Goal: Information Seeking & Learning: Learn about a topic

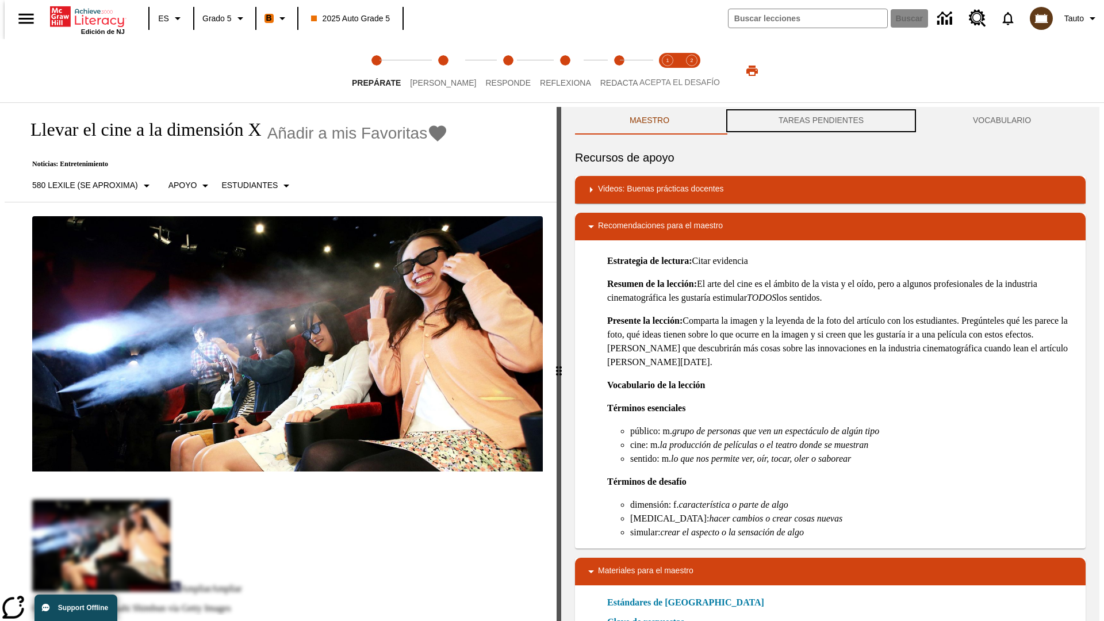
click at [821, 121] on button "TAREAS PENDIENTES" at bounding box center [821, 121] width 194 height 28
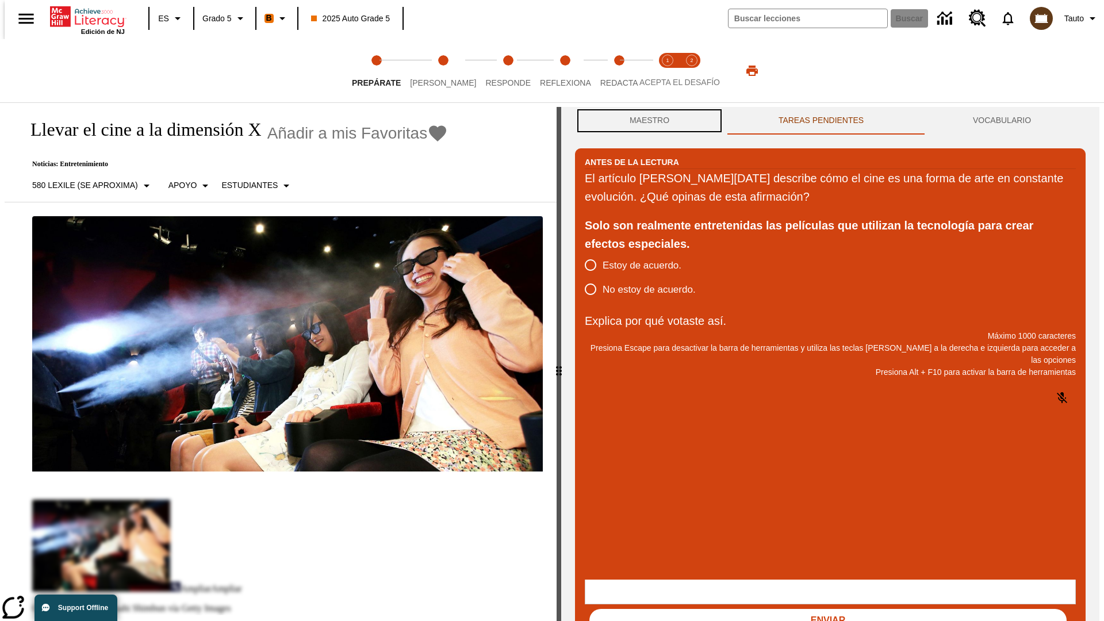
scroll to position [1, 0]
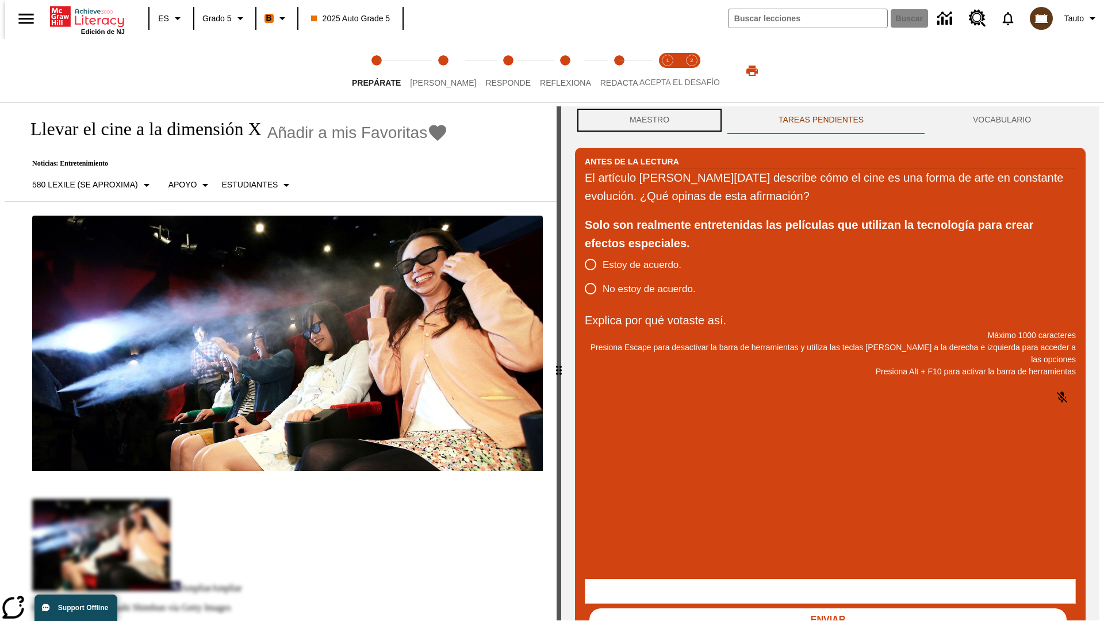
click at [646, 121] on button "Maestro" at bounding box center [649, 120] width 149 height 28
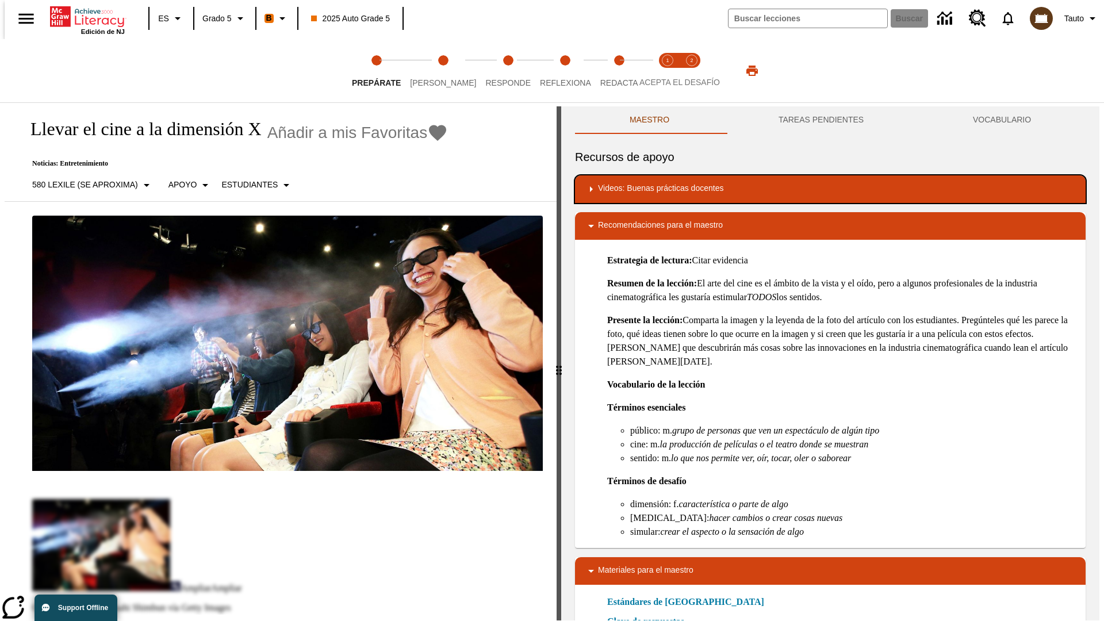
click at [831, 189] on div "Videos: Buenas prácticas docentes" at bounding box center [830, 189] width 492 height 14
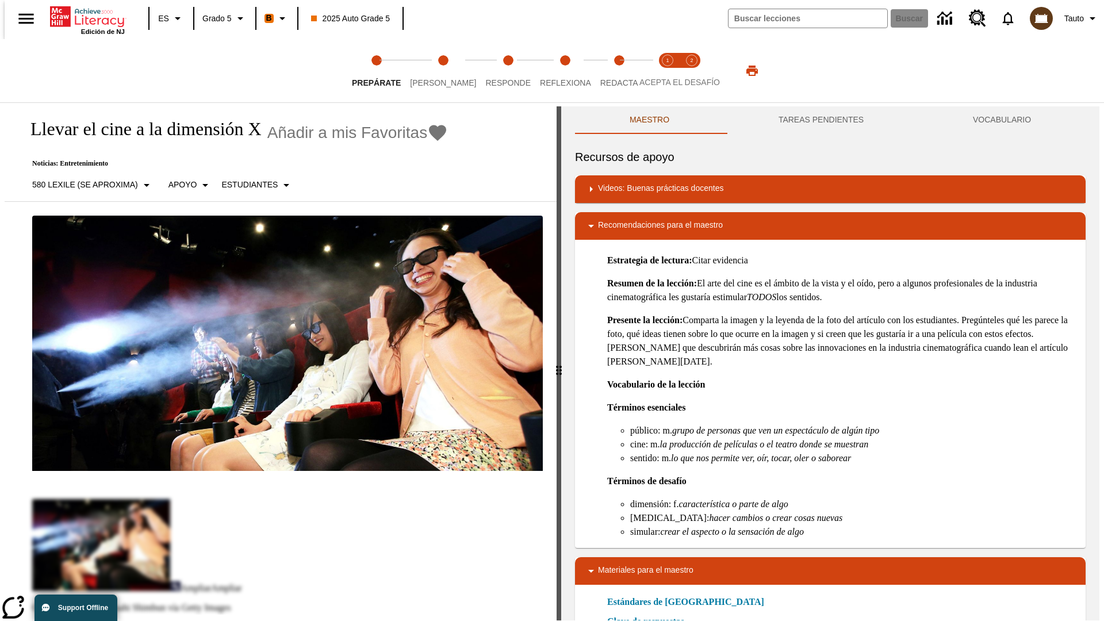
click at [636, 221] on img "Desarrollo del vocabulario académico" at bounding box center [641, 227] width 12 height 12
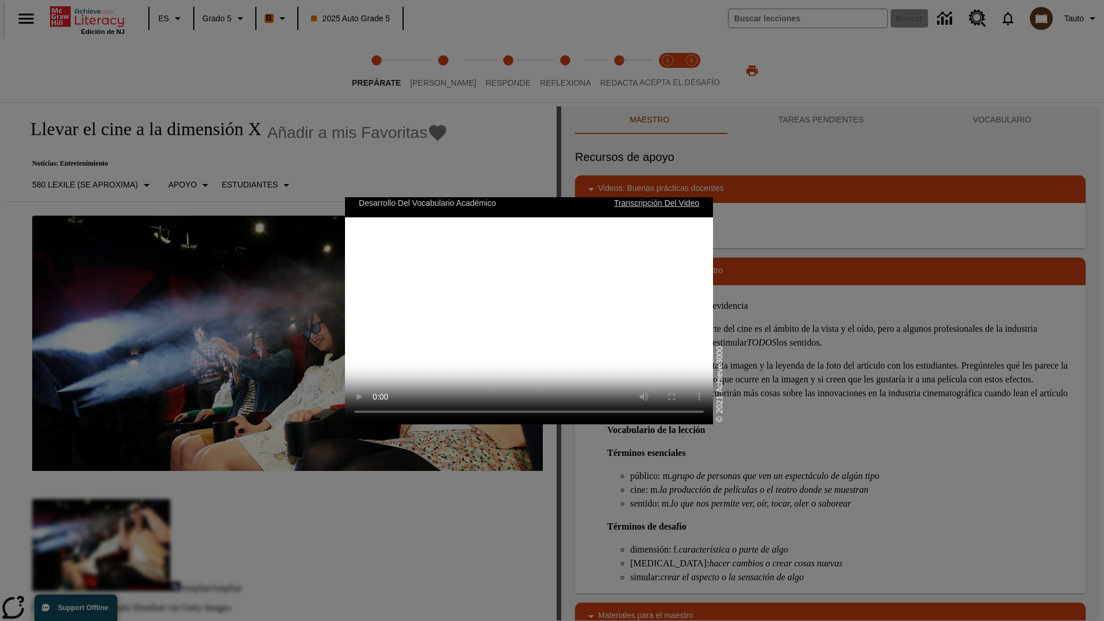
scroll to position [4, 0]
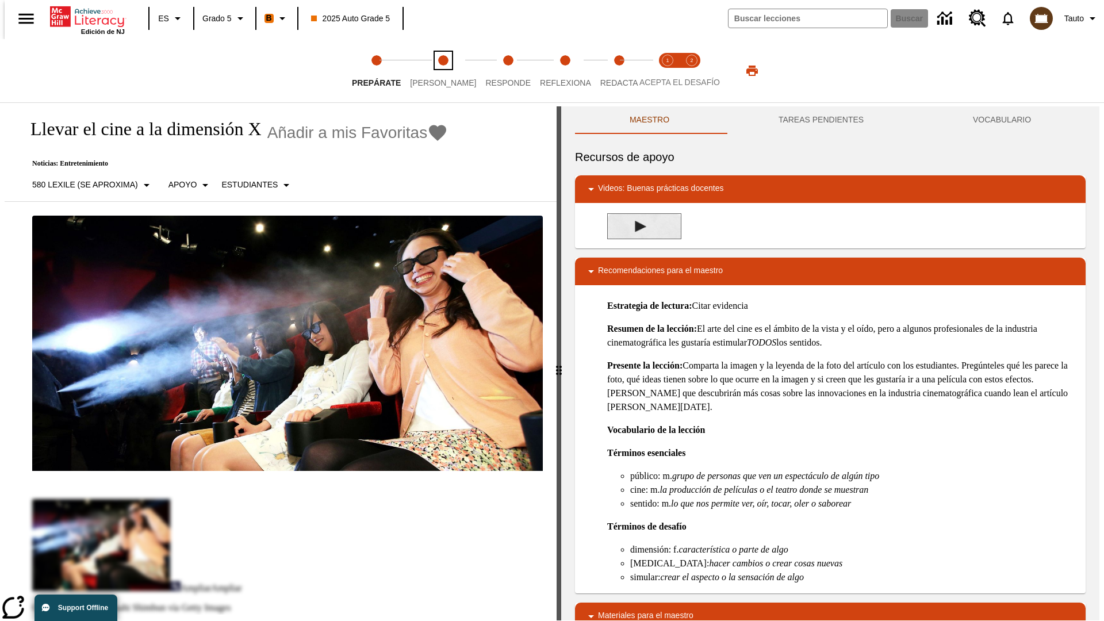
click at [434, 71] on span "Lee" at bounding box center [443, 78] width 66 height 21
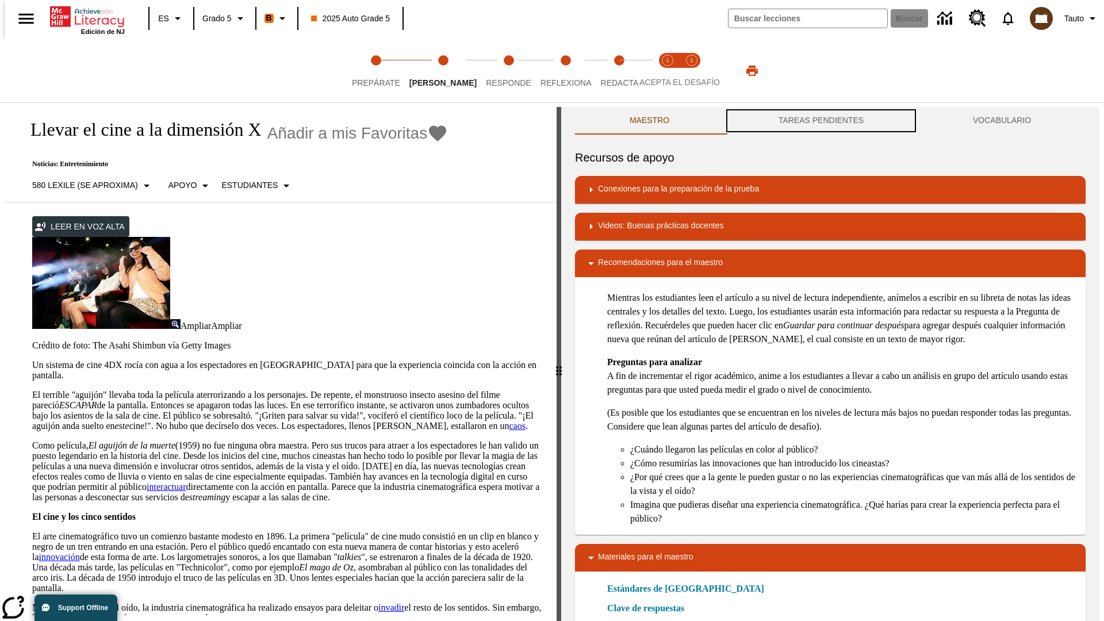
scroll to position [1, 0]
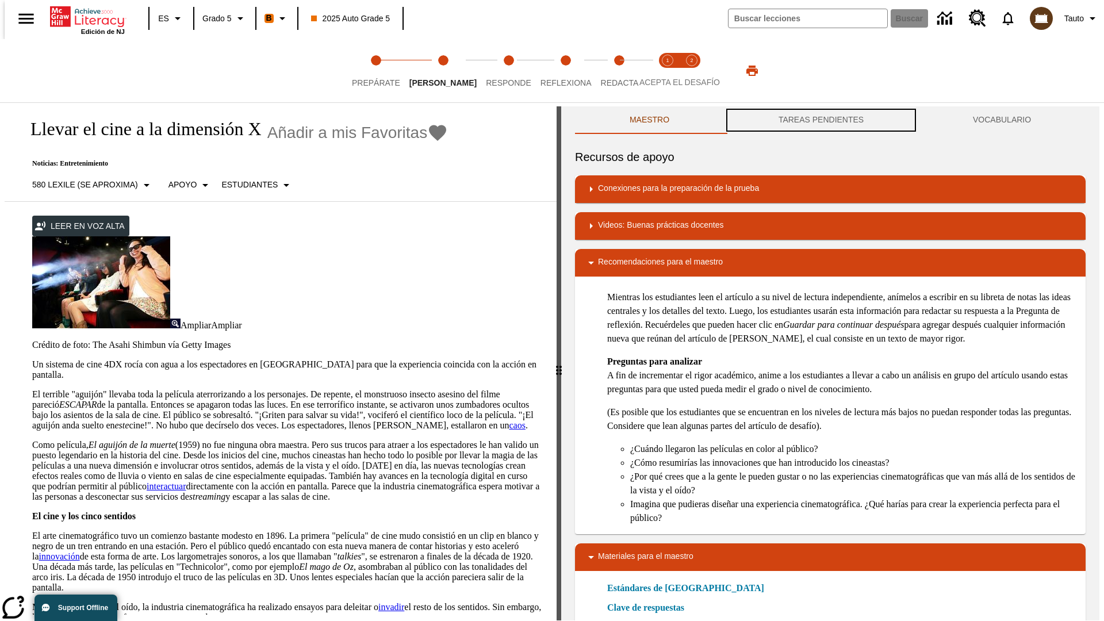
click at [821, 121] on button "TAREAS PENDIENTES" at bounding box center [821, 120] width 194 height 28
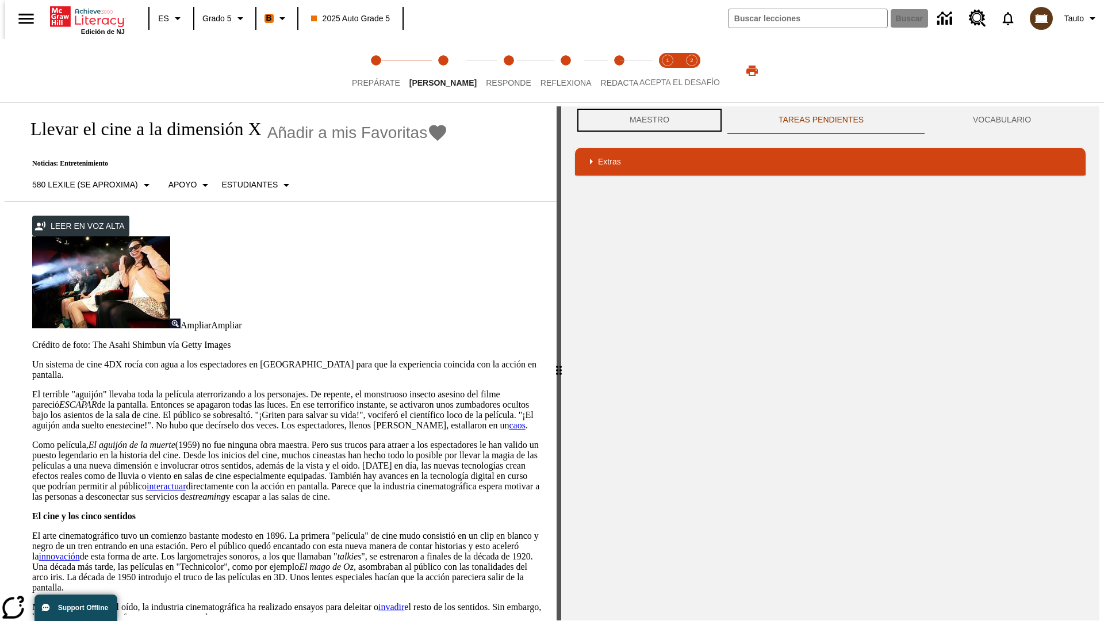
click at [646, 120] on button "Maestro" at bounding box center [649, 120] width 149 height 28
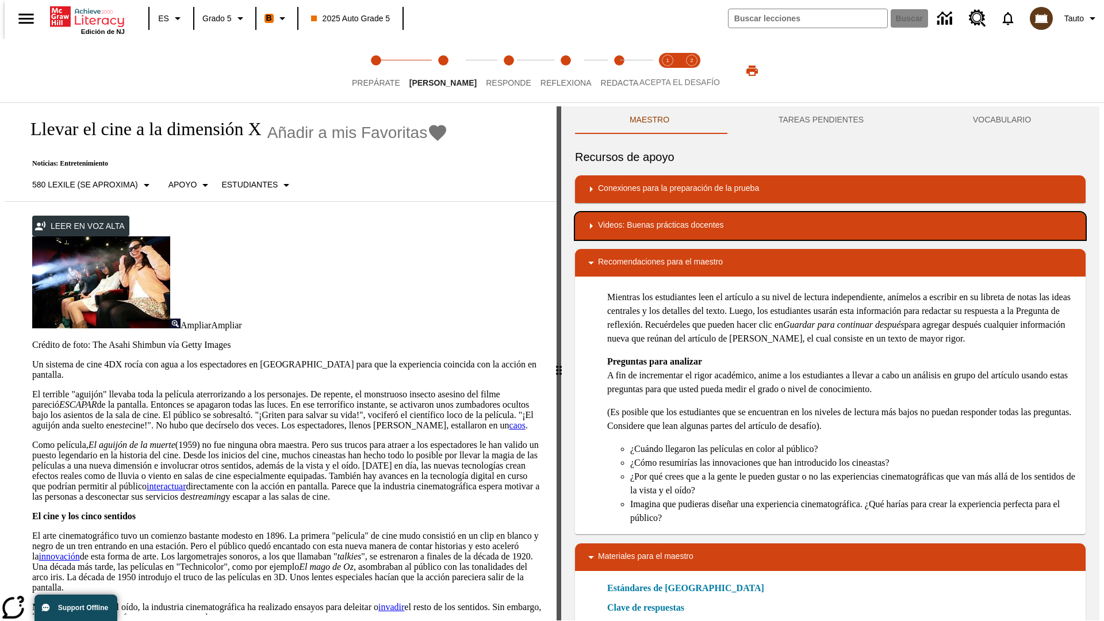
click at [831, 226] on div "Videos: Buenas prácticas docentes" at bounding box center [830, 226] width 492 height 14
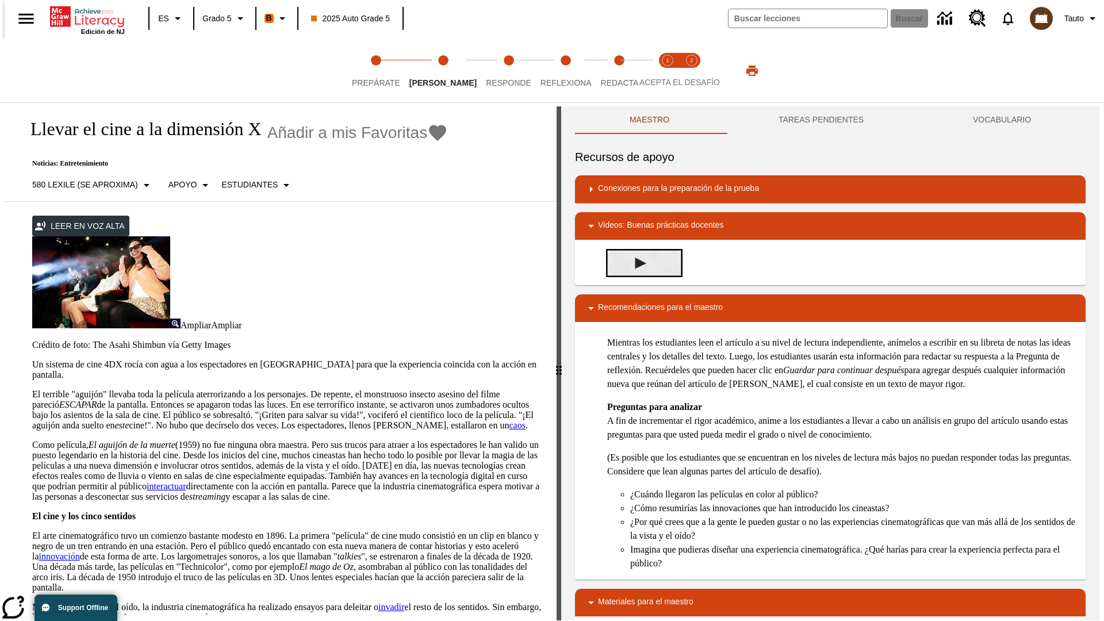
click at [636, 258] on img "Summarization" at bounding box center [641, 264] width 12 height 12
click at [668, 71] on span "Acepta el desafío lee step 1 of 2" at bounding box center [667, 78] width 15 height 21
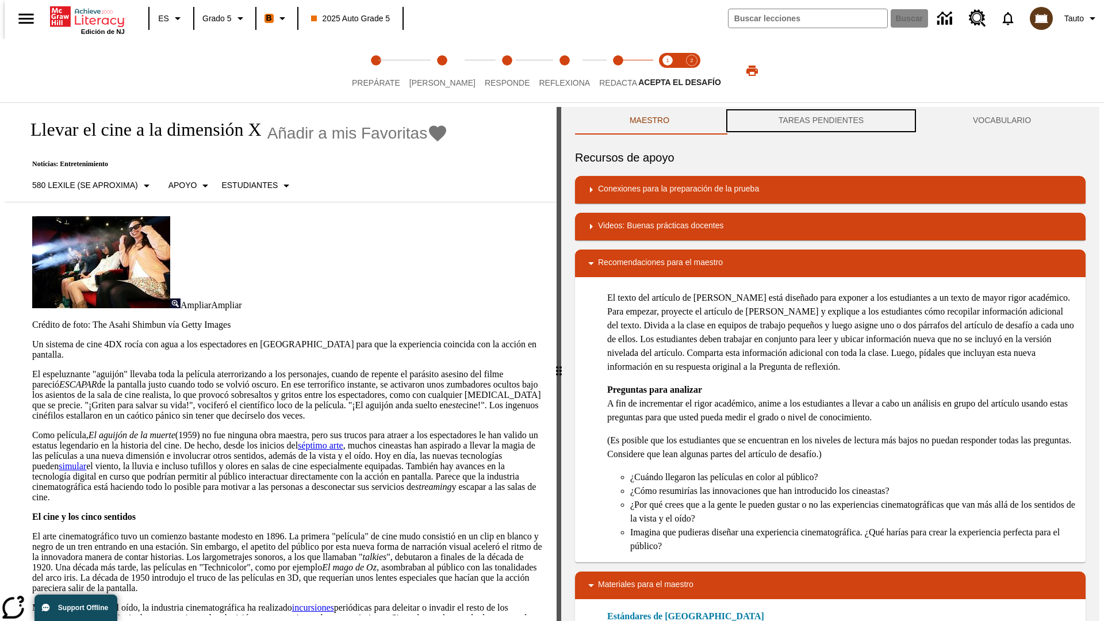
scroll to position [1, 0]
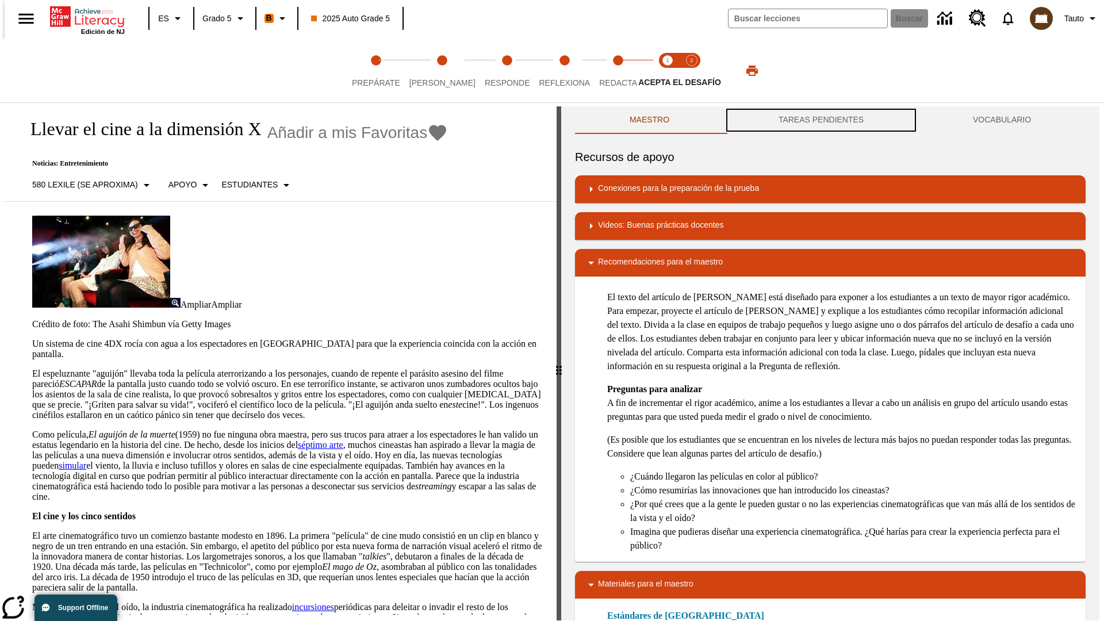
click at [821, 121] on button "TAREAS PENDIENTES" at bounding box center [821, 120] width 194 height 28
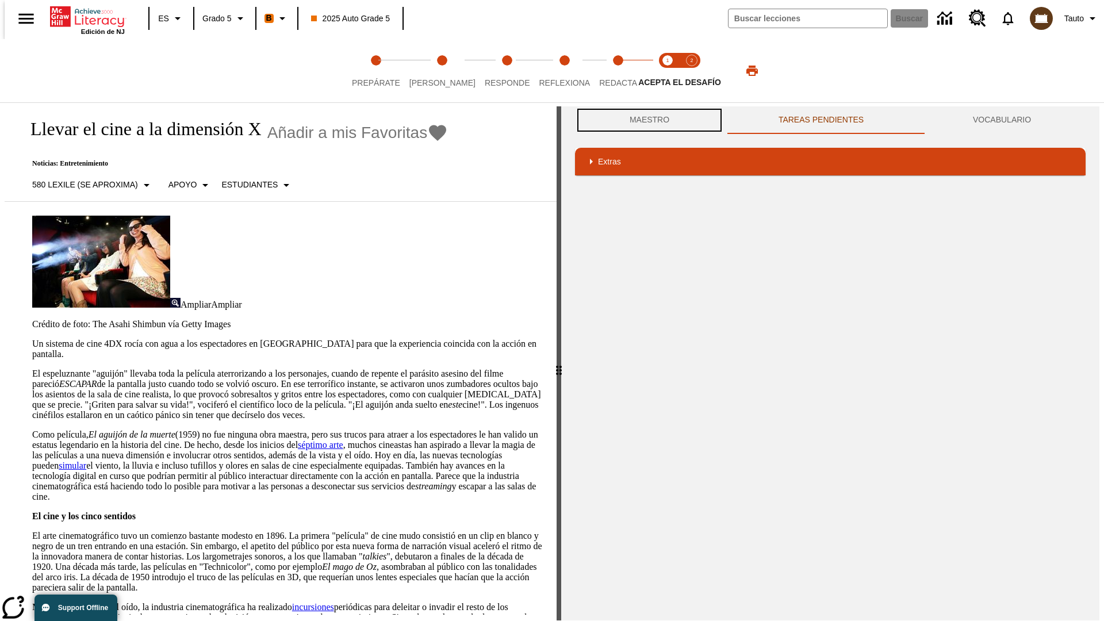
click at [646, 120] on button "Maestro" at bounding box center [649, 120] width 149 height 28
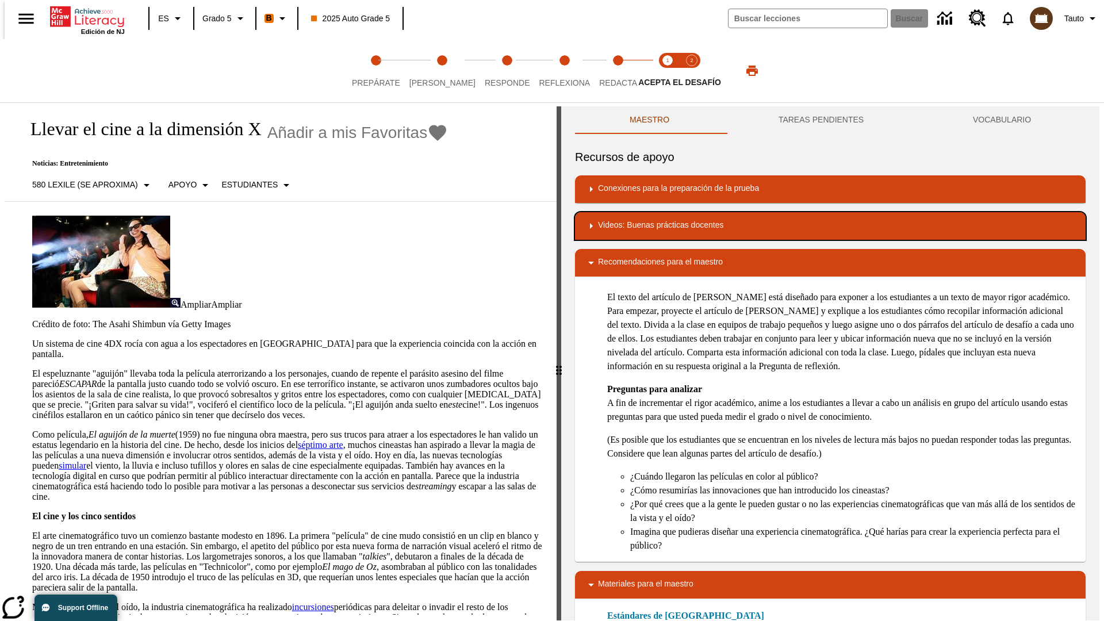
click at [831, 226] on div "Videos: Buenas prácticas docentes" at bounding box center [830, 226] width 492 height 14
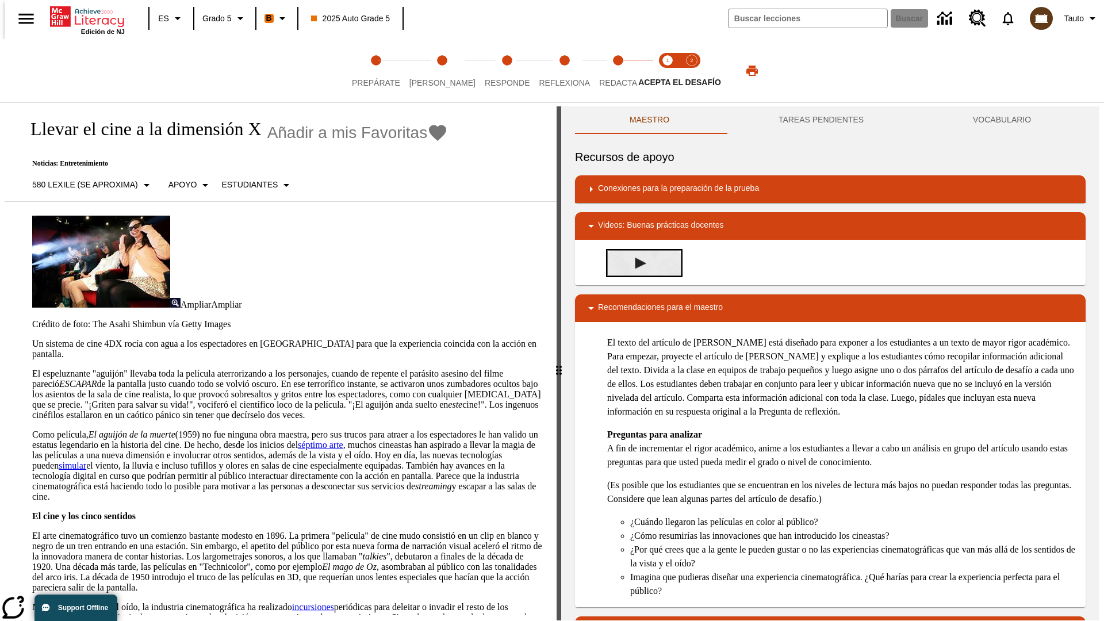
click at [636, 258] on img "Lectura Analítica con textos complejos" at bounding box center [641, 264] width 12 height 12
